Goal: Task Accomplishment & Management: Manage account settings

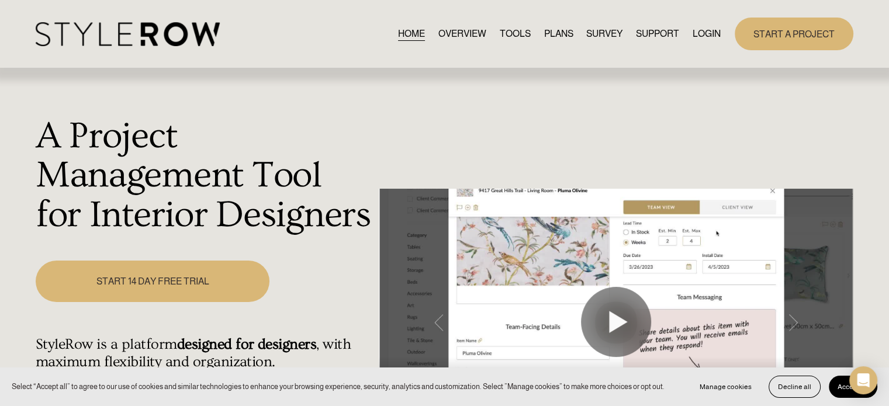
click at [694, 37] on link "LOGIN" at bounding box center [706, 34] width 28 height 16
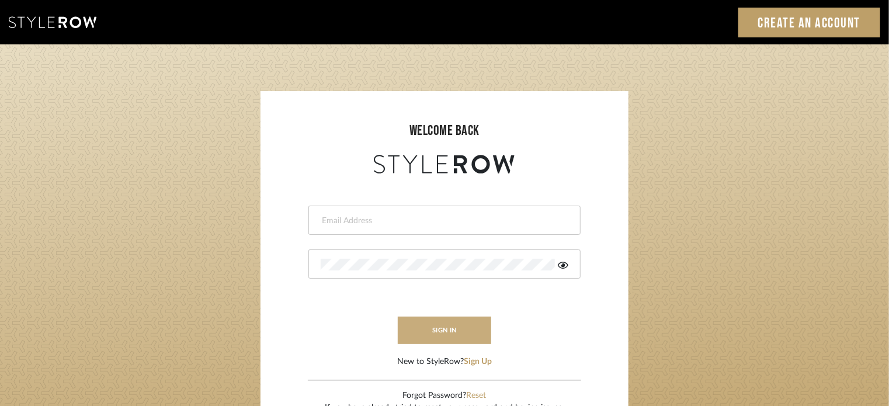
type input "[PERSON_NAME][EMAIL_ADDRESS][DOMAIN_NAME]"
click at [428, 329] on button "sign in" at bounding box center [444, 330] width 93 height 27
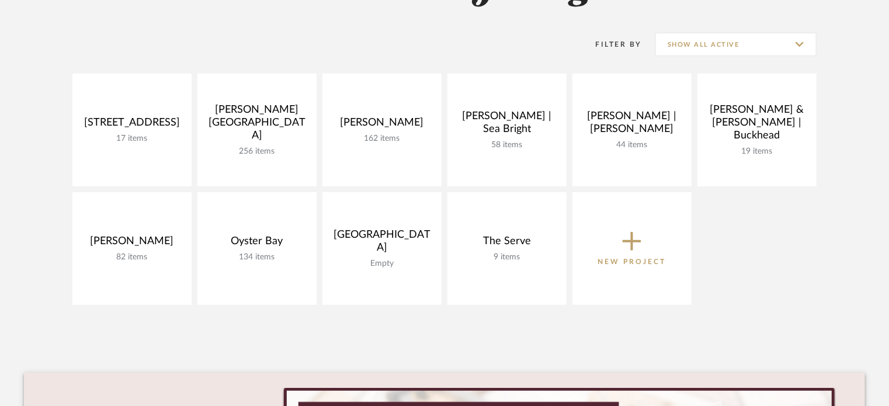
scroll to position [228, 0]
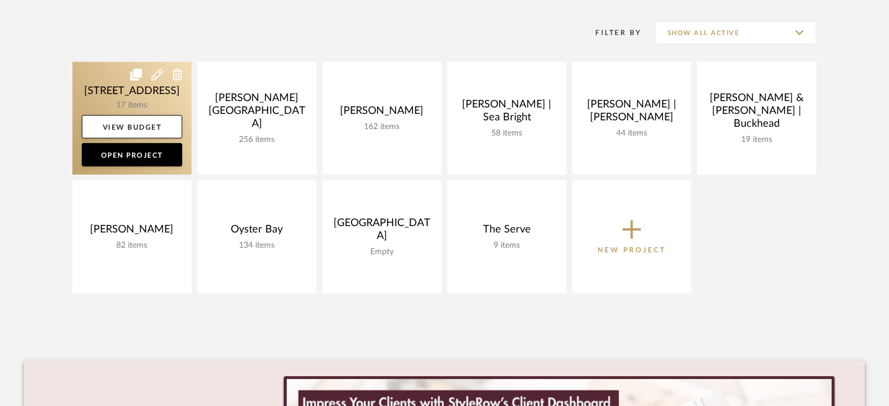
click at [97, 77] on link at bounding box center [131, 118] width 119 height 113
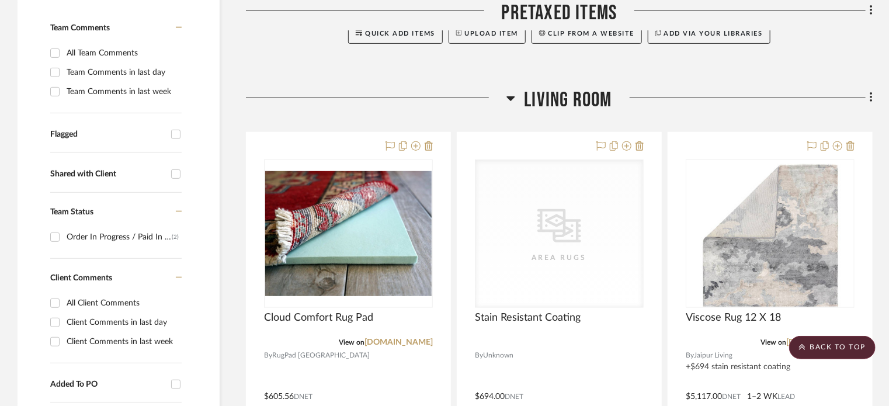
scroll to position [353, 0]
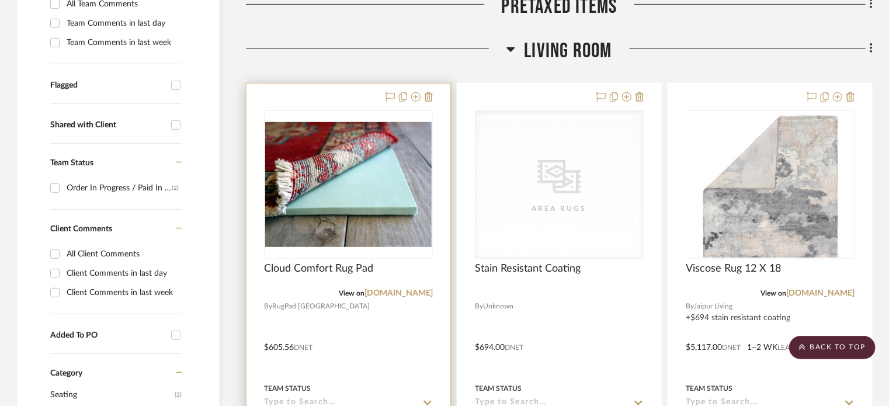
click at [370, 368] on div at bounding box center [349, 339] width 204 height 511
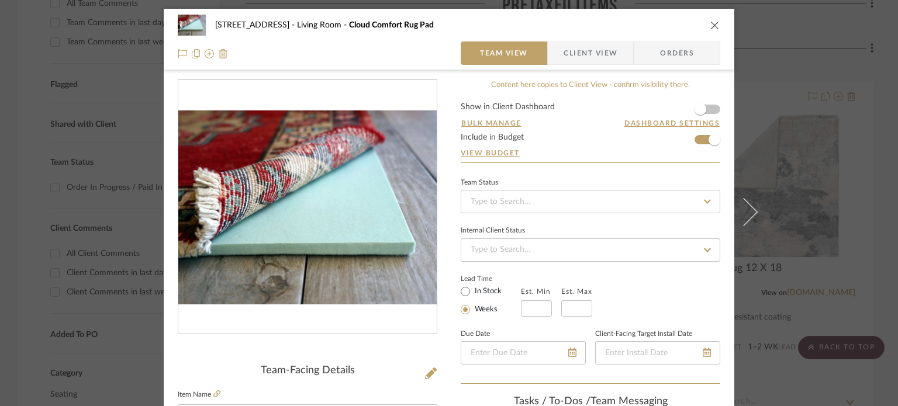
scroll to position [89, 0]
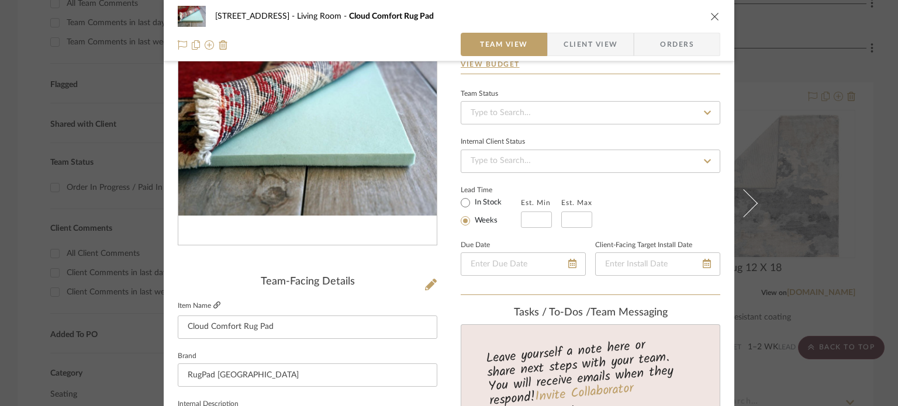
click at [213, 304] on icon at bounding box center [216, 305] width 7 height 7
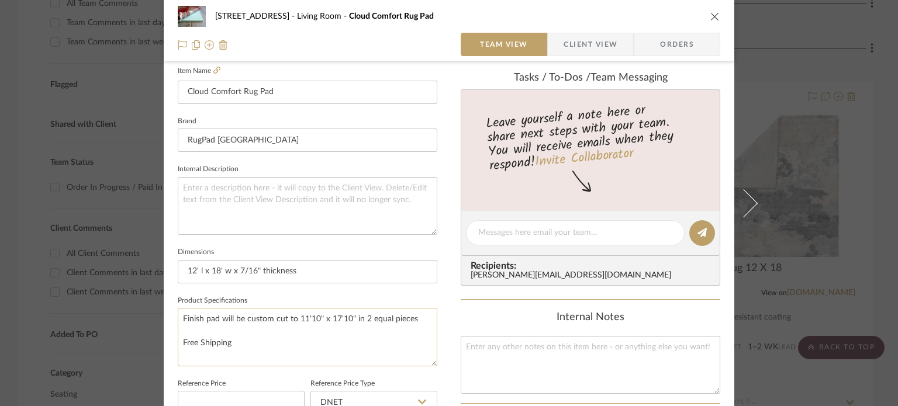
scroll to position [322, 0]
